Goal: Information Seeking & Learning: Check status

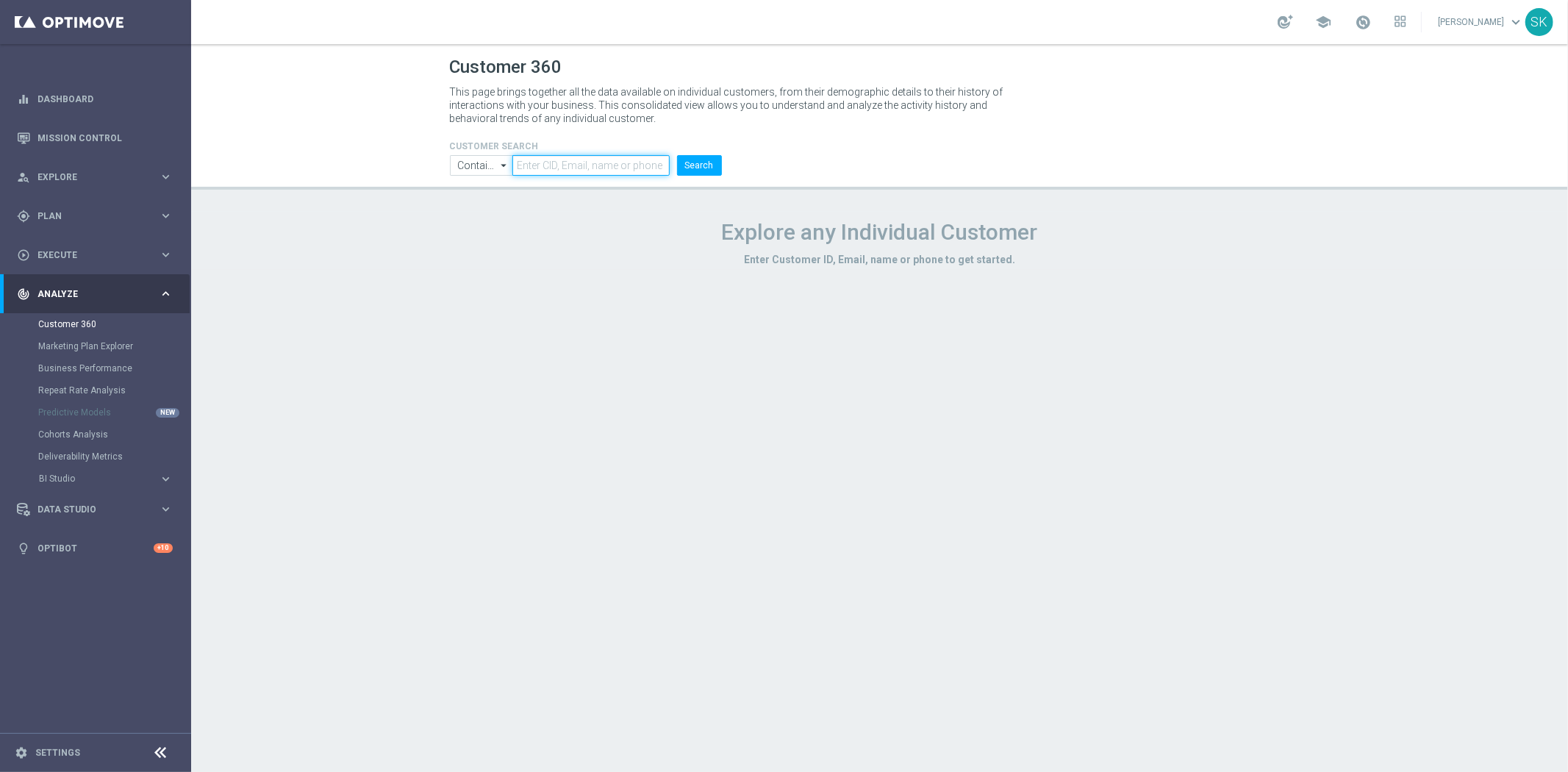
click at [593, 165] on input "text" at bounding box center [591, 165] width 157 height 20
click at [677, 155] on button "Search" at bounding box center [700, 165] width 45 height 20
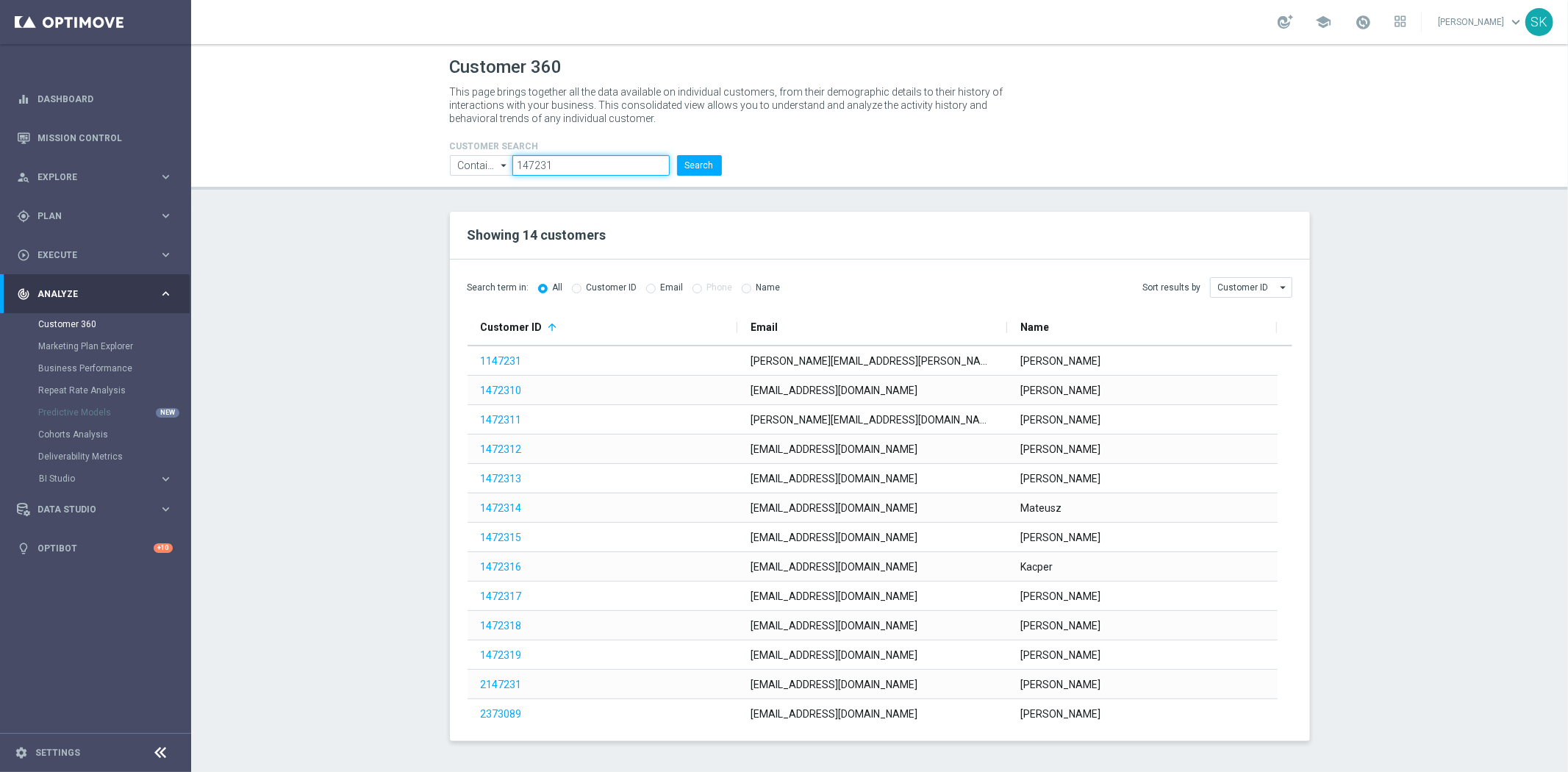
drag, startPoint x: 568, startPoint y: 167, endPoint x: 395, endPoint y: 165, distance: 173.0
click at [395, 165] on header "Customer 360 This page brings together all the data available on individual cus…" at bounding box center [879, 116] width 1377 height 145
paste input "64378"
type input "1643781"
click at [707, 163] on button "Search" at bounding box center [700, 165] width 45 height 20
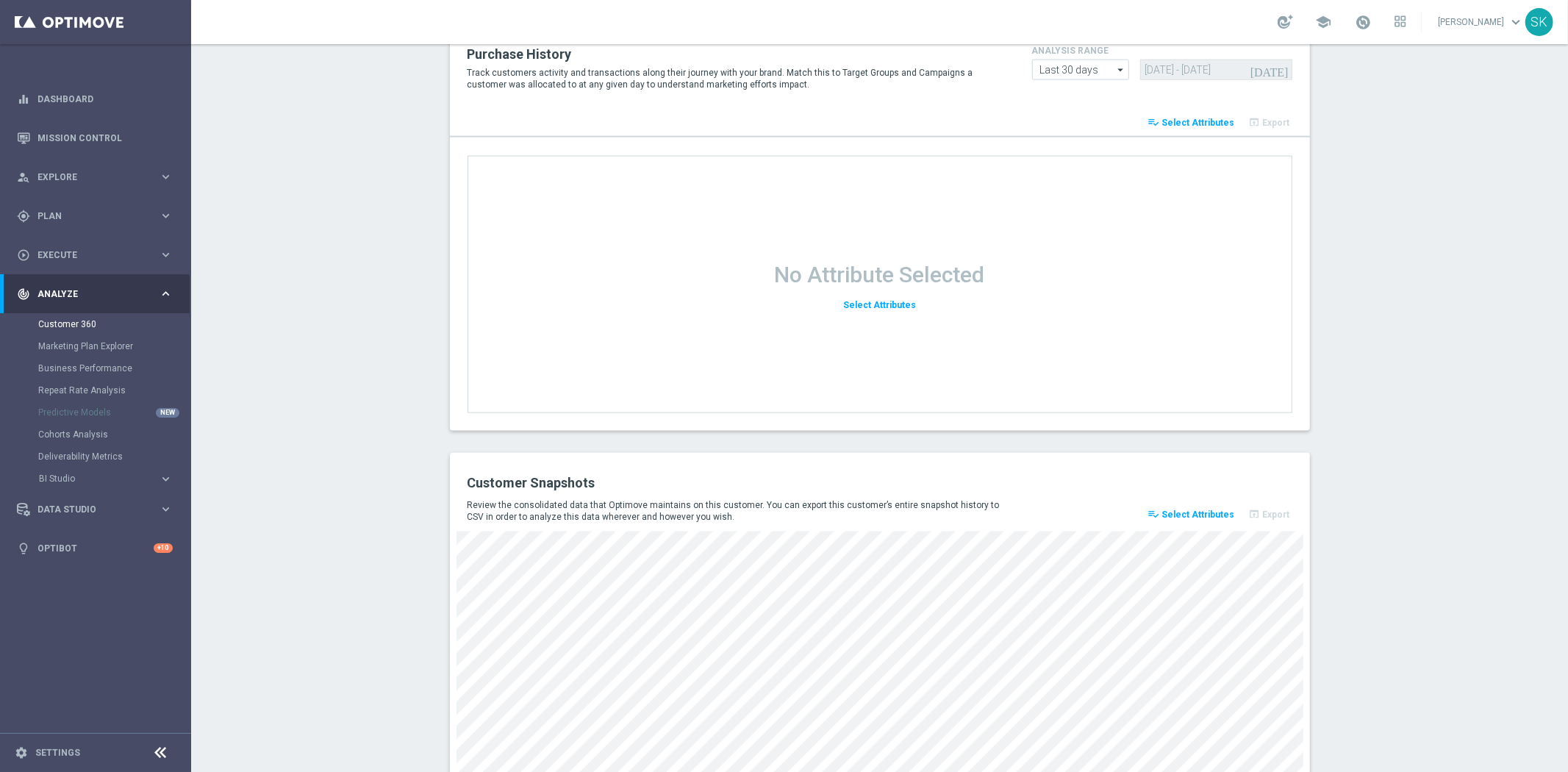
scroll to position [1777, 0]
